Goal: Task Accomplishment & Management: Manage account settings

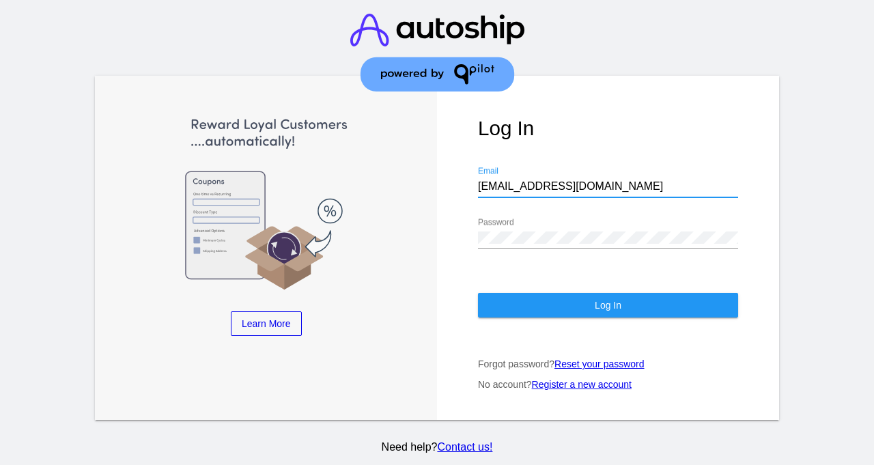
click at [560, 293] on button "Log In" at bounding box center [608, 305] width 260 height 25
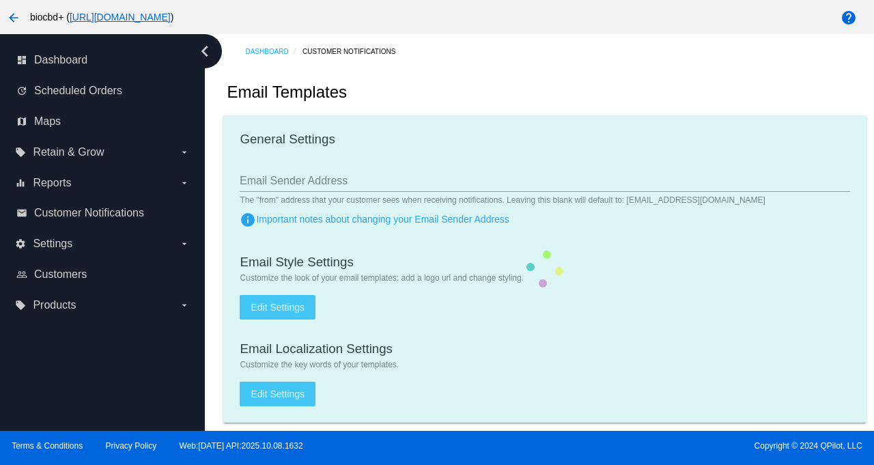
type input "[EMAIL_ADDRESS][DOMAIN_NAME]"
checkbox input "true"
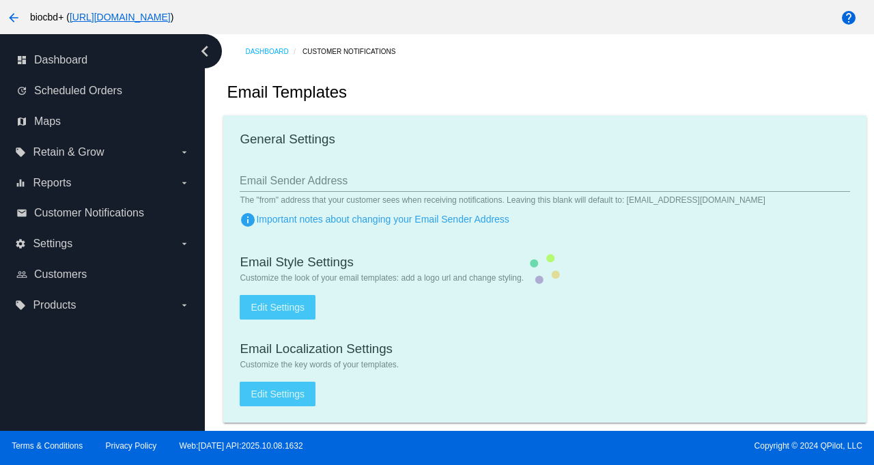
type input "[PERSON_NAME][EMAIL_ADDRESS][DOMAIN_NAME]"
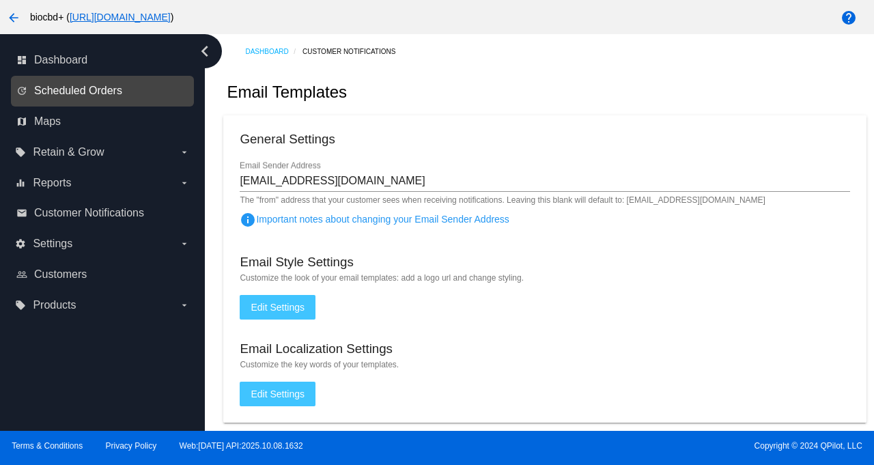
click at [79, 94] on span "Scheduled Orders" at bounding box center [78, 91] width 88 height 12
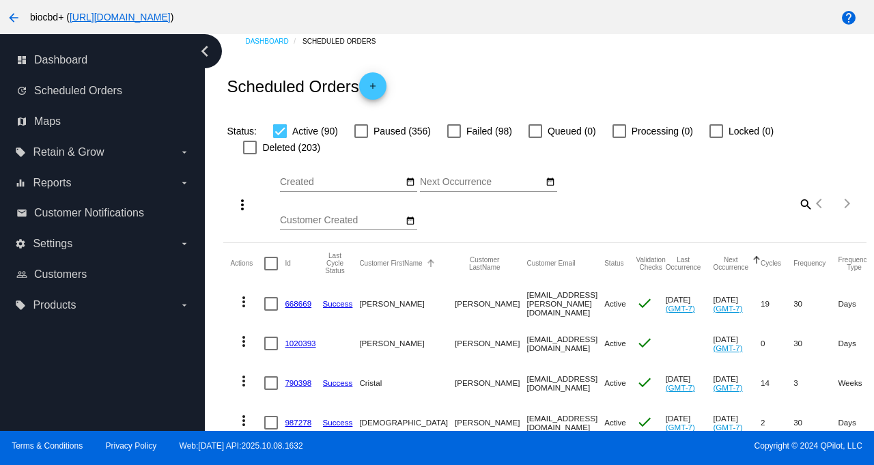
scroll to position [18, 0]
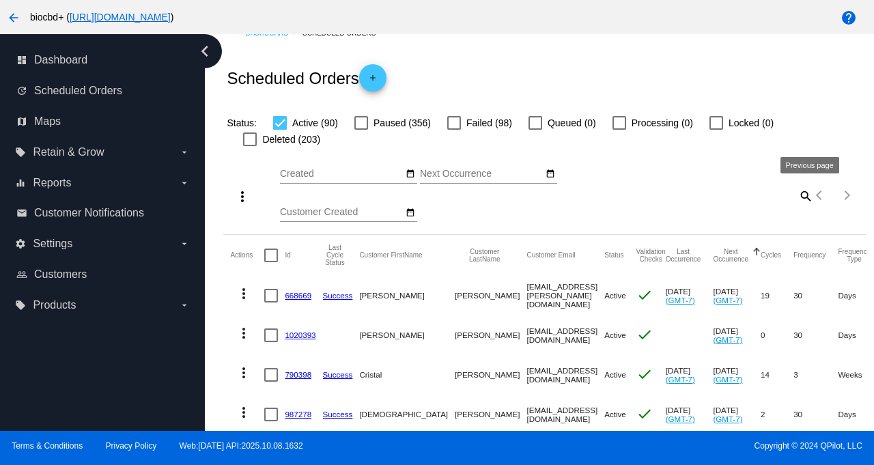
click at [796, 197] on mat-icon "search" at bounding box center [804, 195] width 16 height 21
click at [755, 197] on input "Search" at bounding box center [733, 193] width 160 height 11
paste input "[EMAIL_ADDRESS][DOMAIN_NAME]"
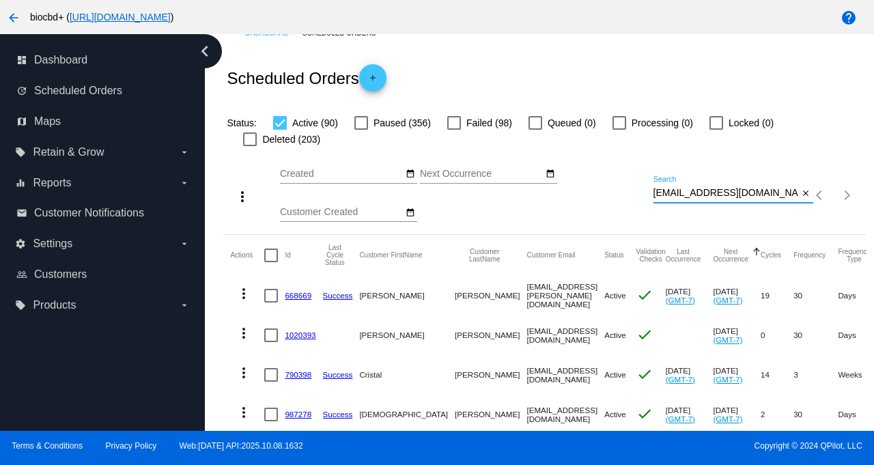
type input "[EMAIL_ADDRESS][DOMAIN_NAME]"
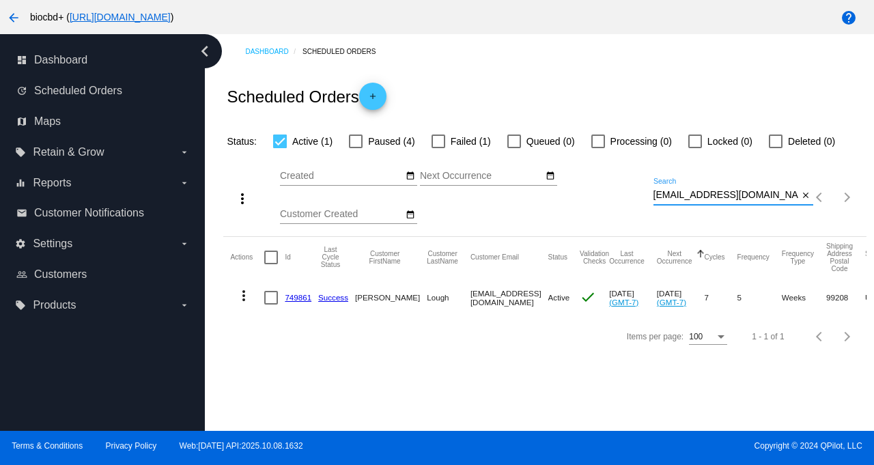
scroll to position [0, 0]
click at [244, 295] on mat-icon "more_vert" at bounding box center [243, 295] width 16 height 16
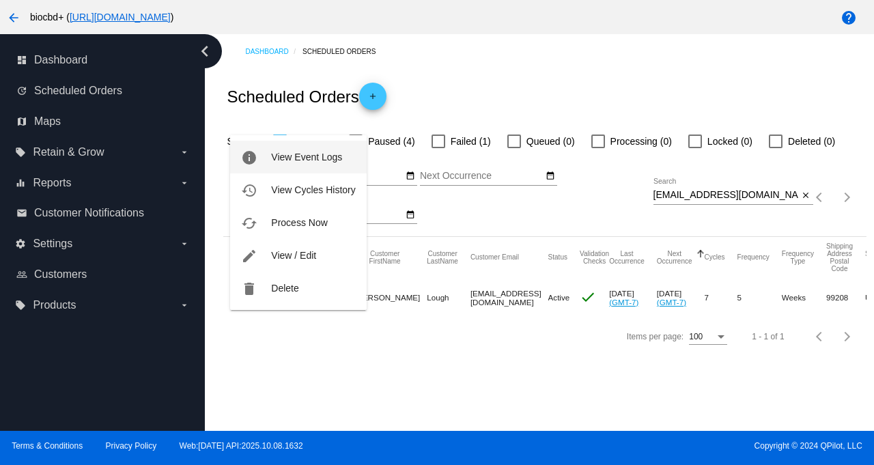
click at [338, 151] on span "View Event Logs" at bounding box center [306, 156] width 71 height 11
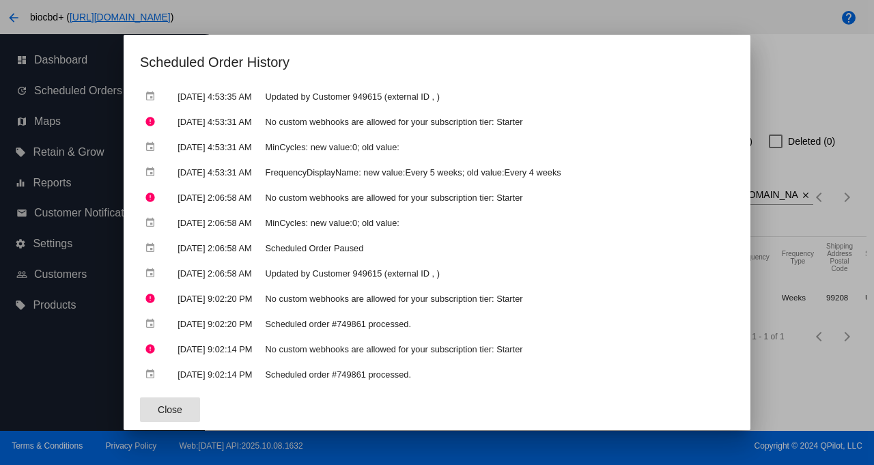
scroll to position [345, 0]
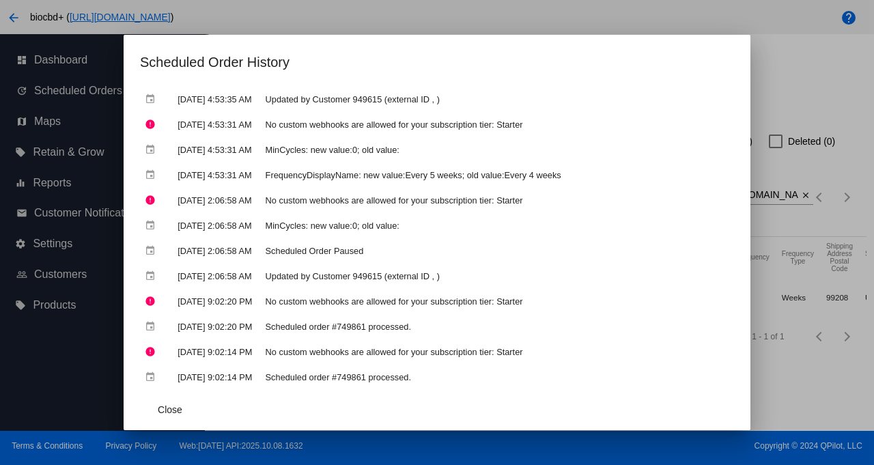
click at [807, 124] on div at bounding box center [437, 232] width 874 height 465
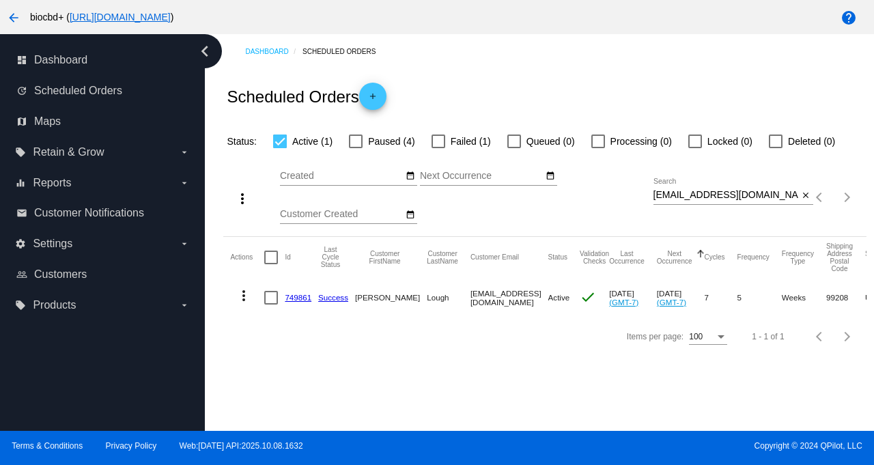
click at [292, 298] on link "749861" at bounding box center [298, 297] width 27 height 9
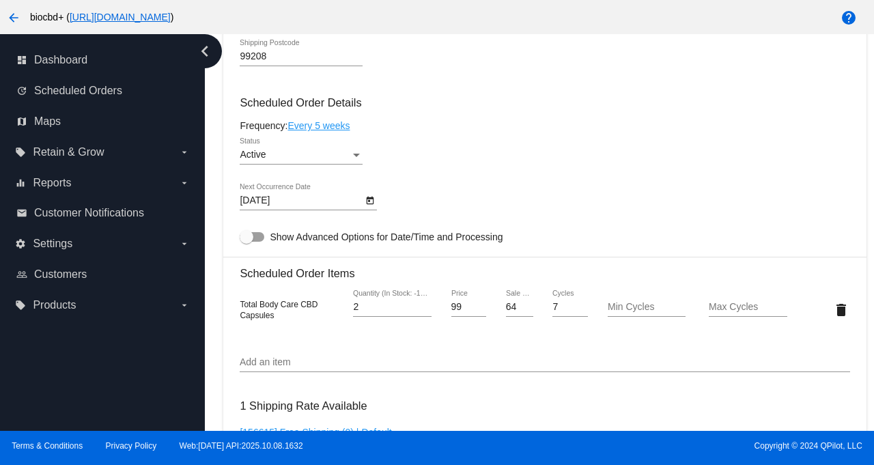
scroll to position [437, 0]
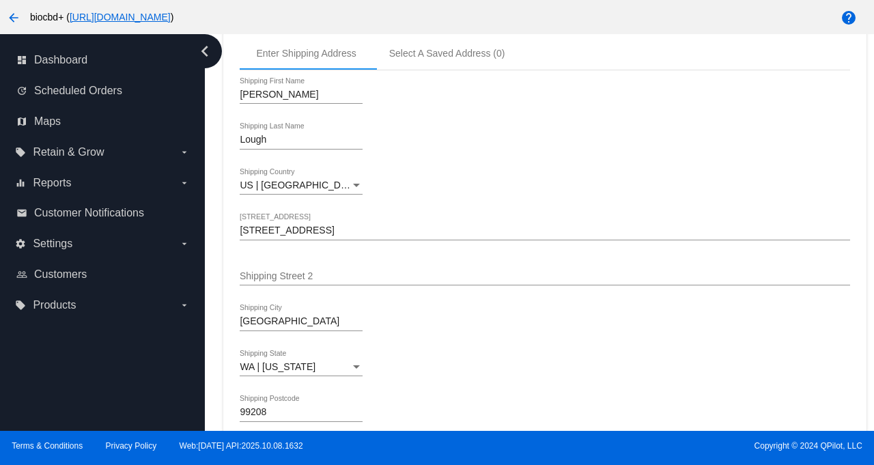
click at [362, 234] on input "[STREET_ADDRESS]" at bounding box center [544, 230] width 609 height 11
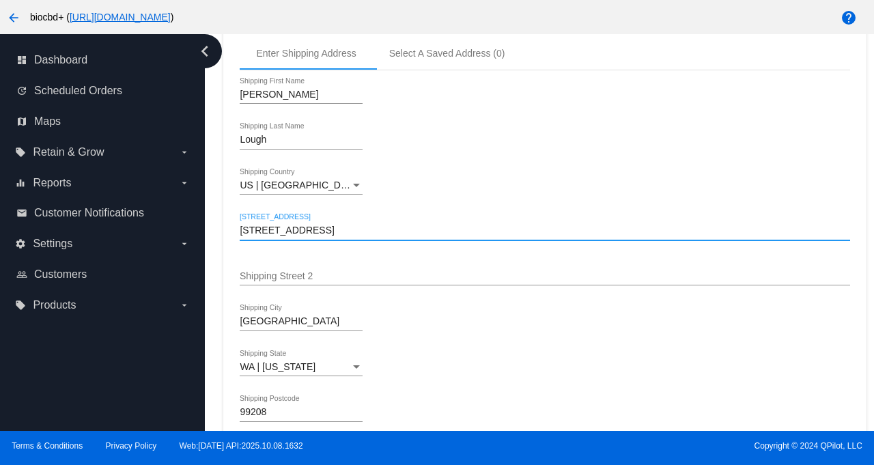
drag, startPoint x: 391, startPoint y: 233, endPoint x: 233, endPoint y: 233, distance: 158.3
paste input "P.O. BOX 369"
type input "P.O. BOX 369"
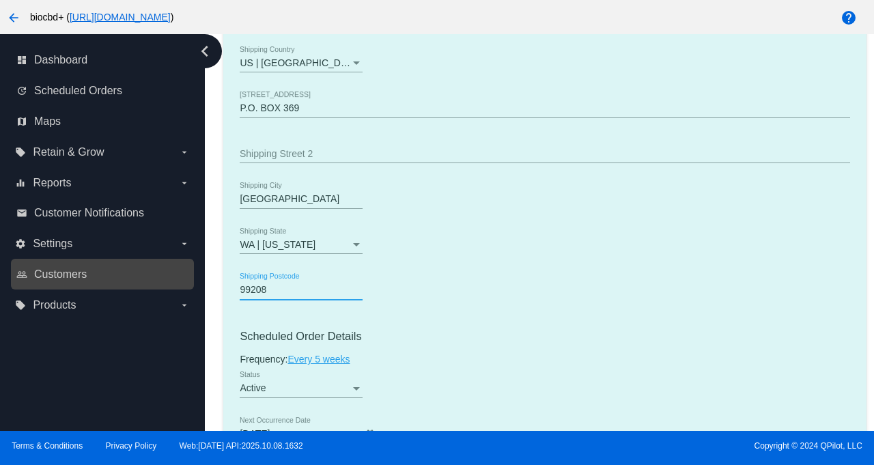
drag, startPoint x: 311, startPoint y: 298, endPoint x: 183, endPoint y: 279, distance: 129.0
click at [183, 279] on div "dashboard Dashboard update Scheduled Orders map Maps local_offer Retain & Grow …" at bounding box center [437, 232] width 874 height 396
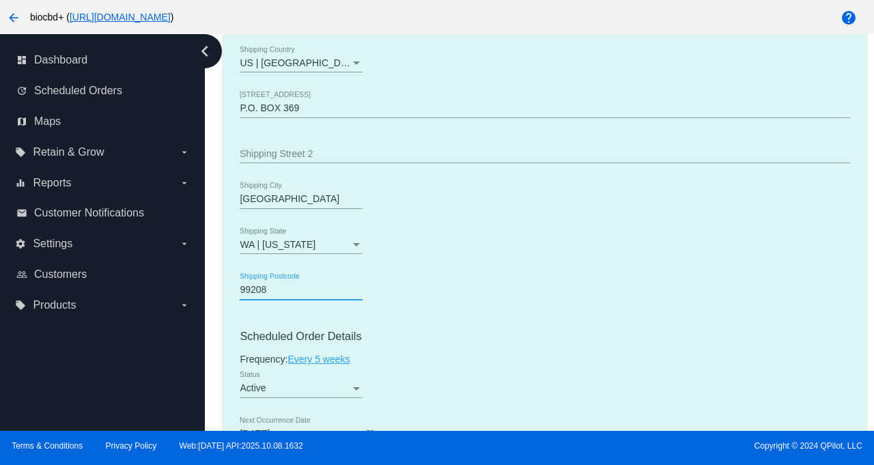
paste input "003"
type input "99003"
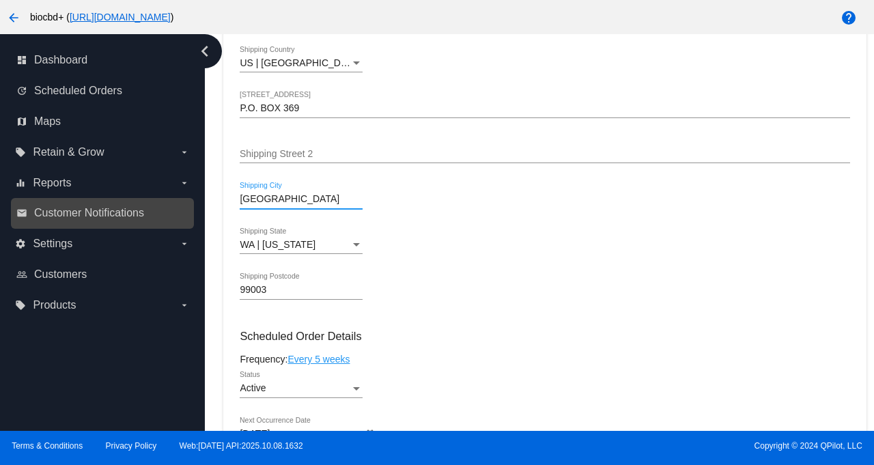
drag, startPoint x: 326, startPoint y: 201, endPoint x: 189, endPoint y: 197, distance: 137.2
click at [189, 197] on div "dashboard Dashboard update Scheduled Orders map Maps local_offer Retain & Grow …" at bounding box center [437, 232] width 874 height 396
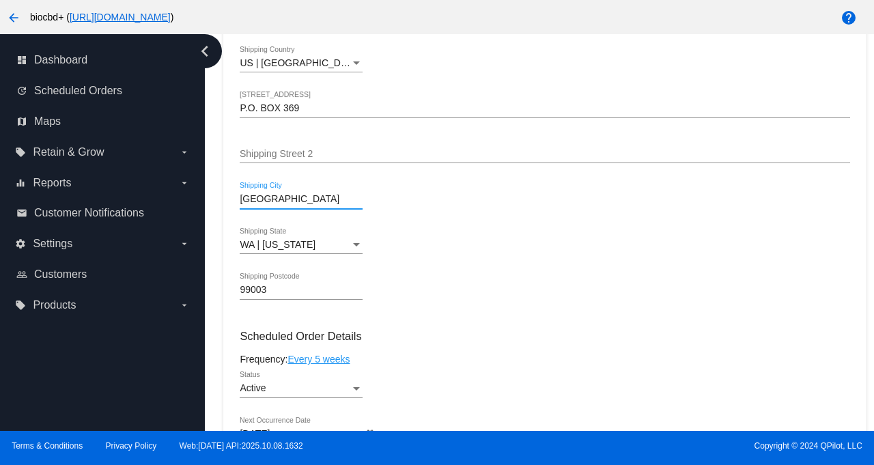
paste input "Chattaroy"
type input "Chattaroy"
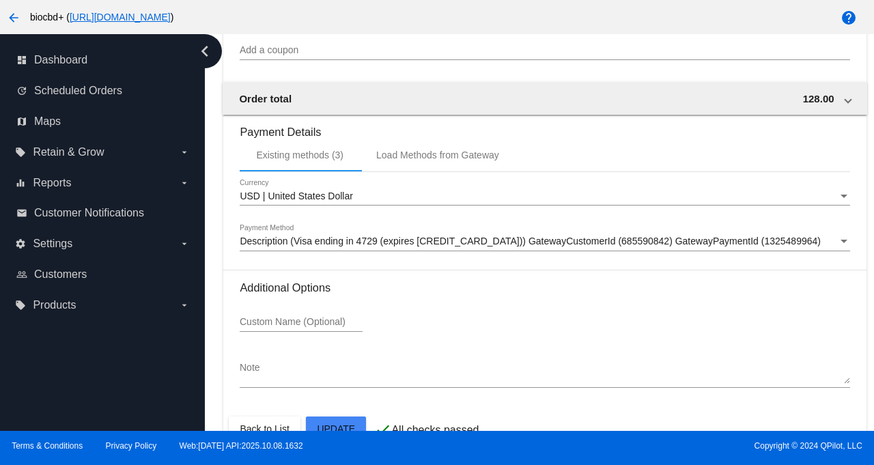
scroll to position [1333, 0]
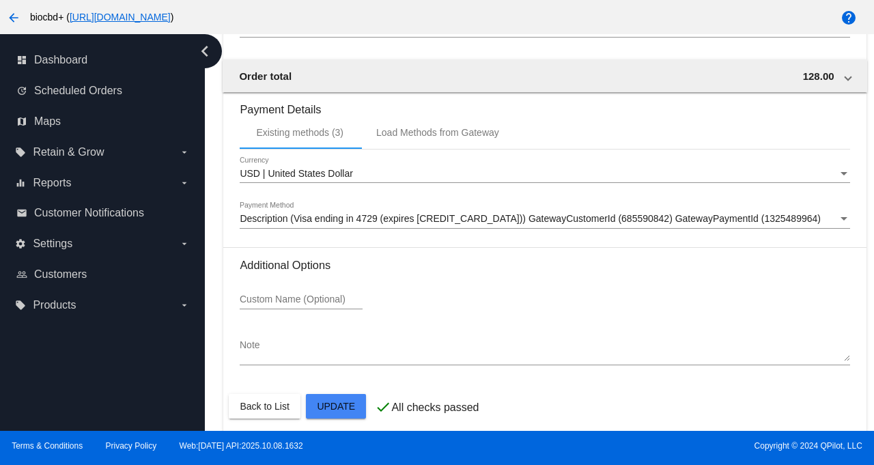
scroll to position [1308, 0]
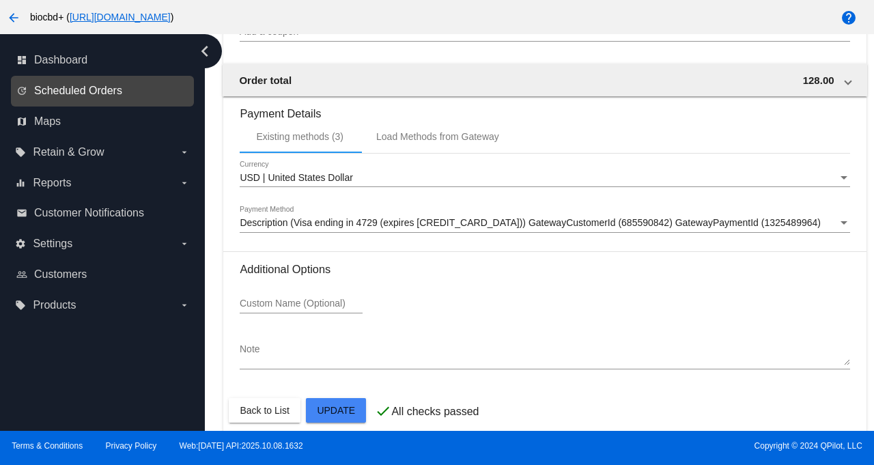
click at [100, 91] on span "Scheduled Orders" at bounding box center [78, 91] width 88 height 12
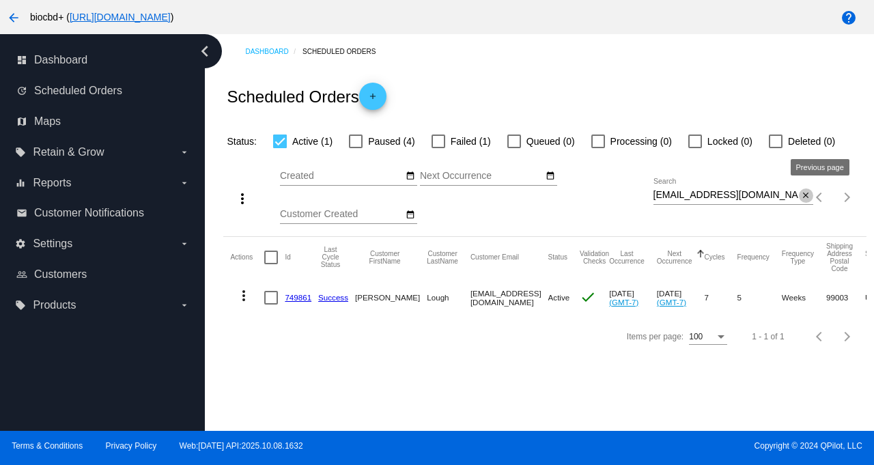
click at [805, 197] on mat-icon "close" at bounding box center [805, 195] width 10 height 11
